Goal: Book appointment/travel/reservation

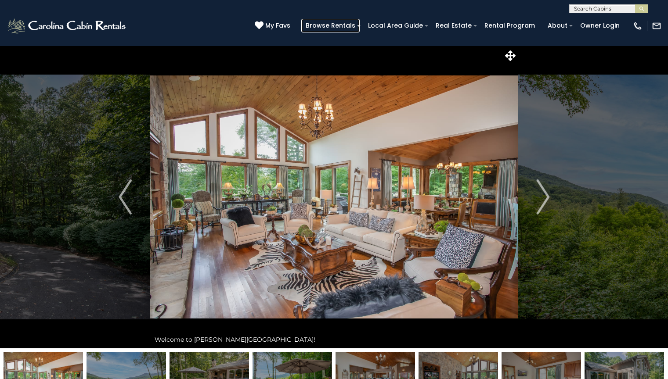
click at [342, 25] on link "Browse Rentals" at bounding box center [330, 26] width 58 height 14
